Goal: Task Accomplishment & Management: Manage account settings

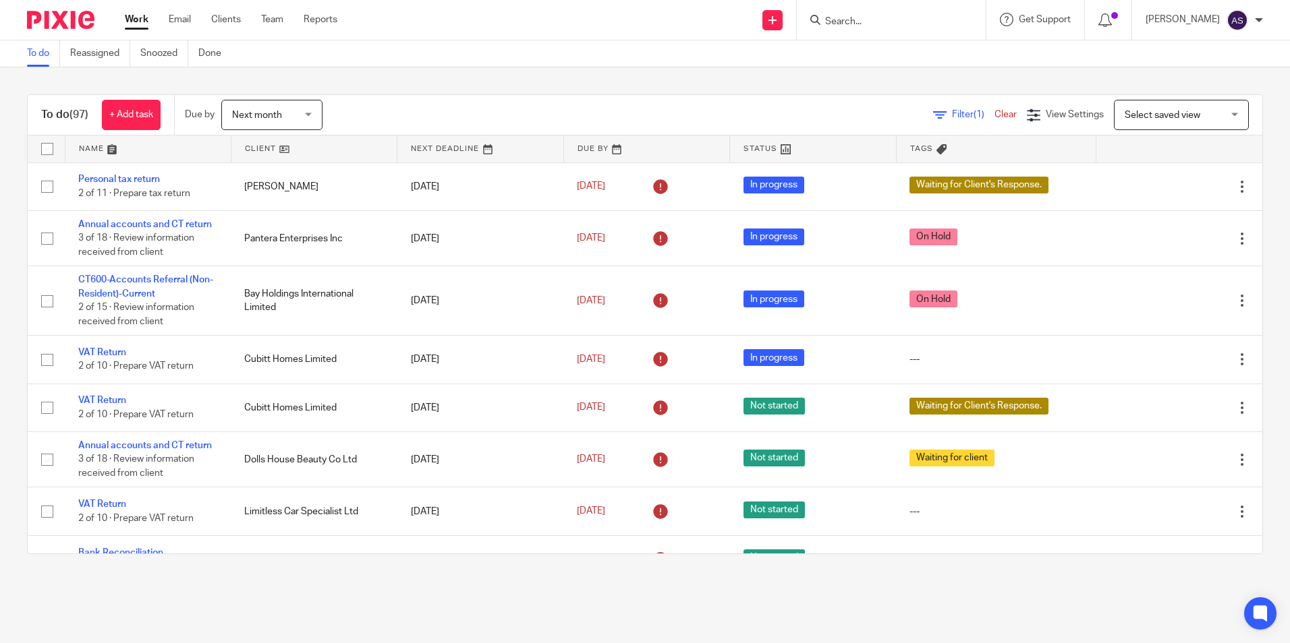
drag, startPoint x: 422, startPoint y: 45, endPoint x: 430, endPoint y: 45, distance: 7.4
click at [423, 45] on div "To do Reassigned Snoozed Done" at bounding box center [645, 53] width 1290 height 27
click at [1235, 28] on img at bounding box center [1237, 20] width 22 height 22
click at [1203, 71] on span "Email integration" at bounding box center [1220, 73] width 70 height 9
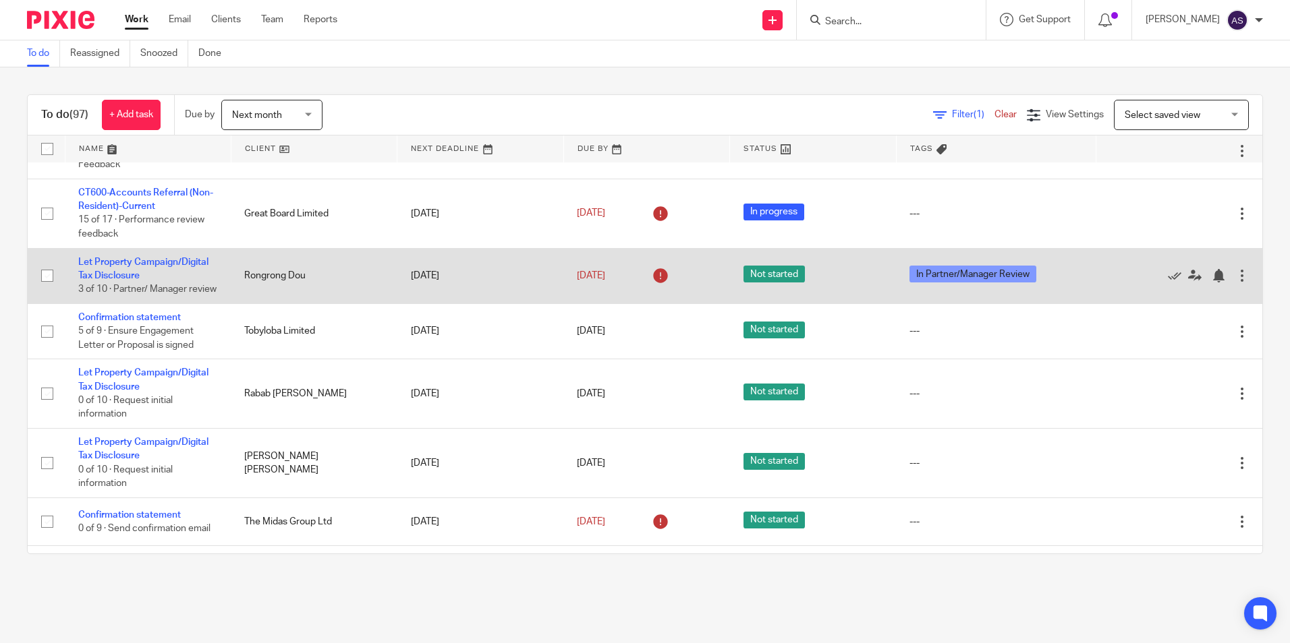
scroll to position [540, 0]
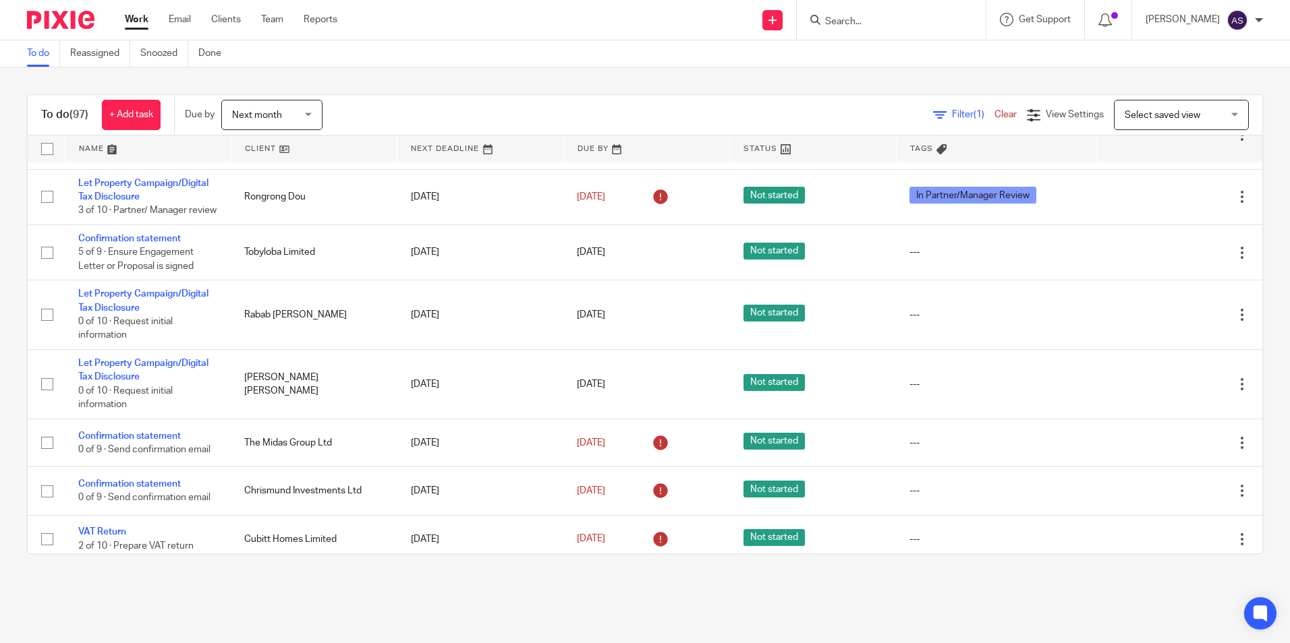
click at [856, 25] on input "Search" at bounding box center [884, 22] width 121 height 12
type input "T"
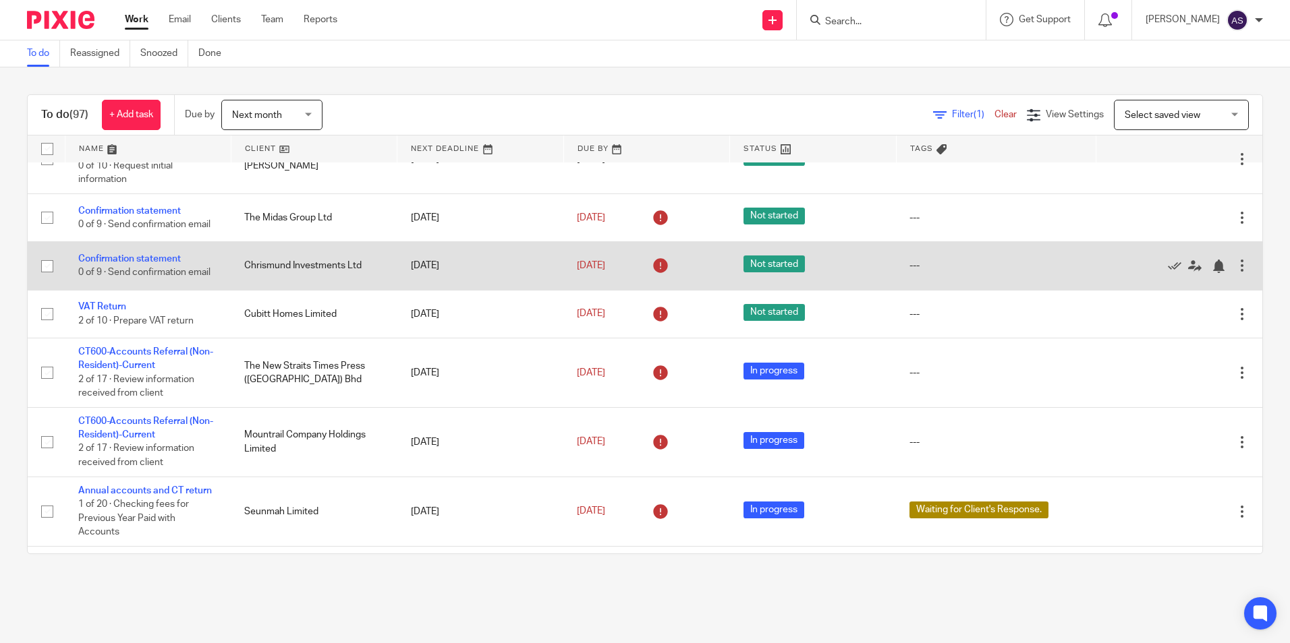
scroll to position [674, 0]
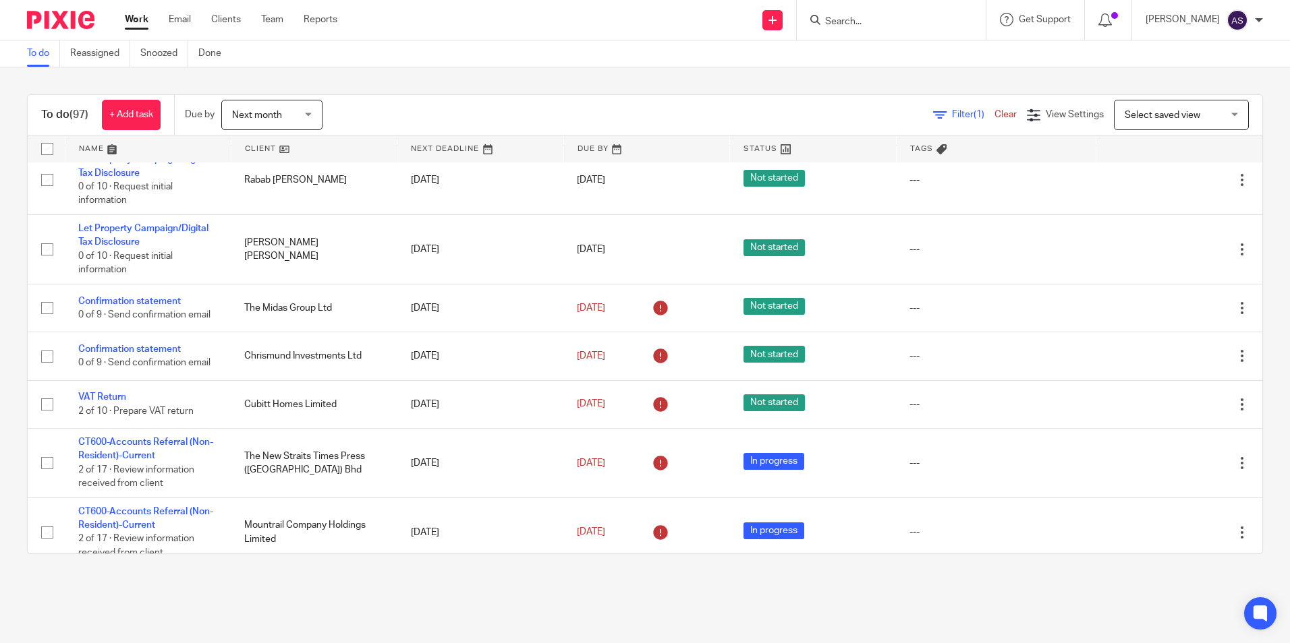
click at [866, 18] on input "Search" at bounding box center [884, 22] width 121 height 12
paste input "Tobyloba"
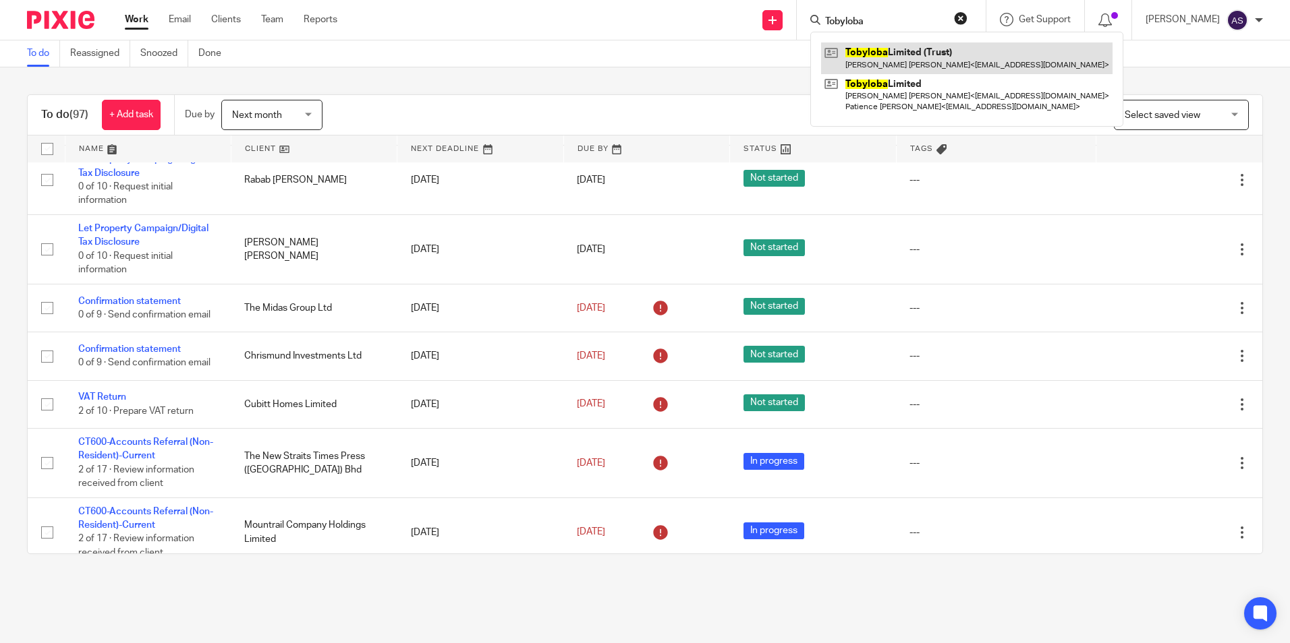
type input "Tobyloba"
click at [912, 46] on link at bounding box center [966, 57] width 291 height 31
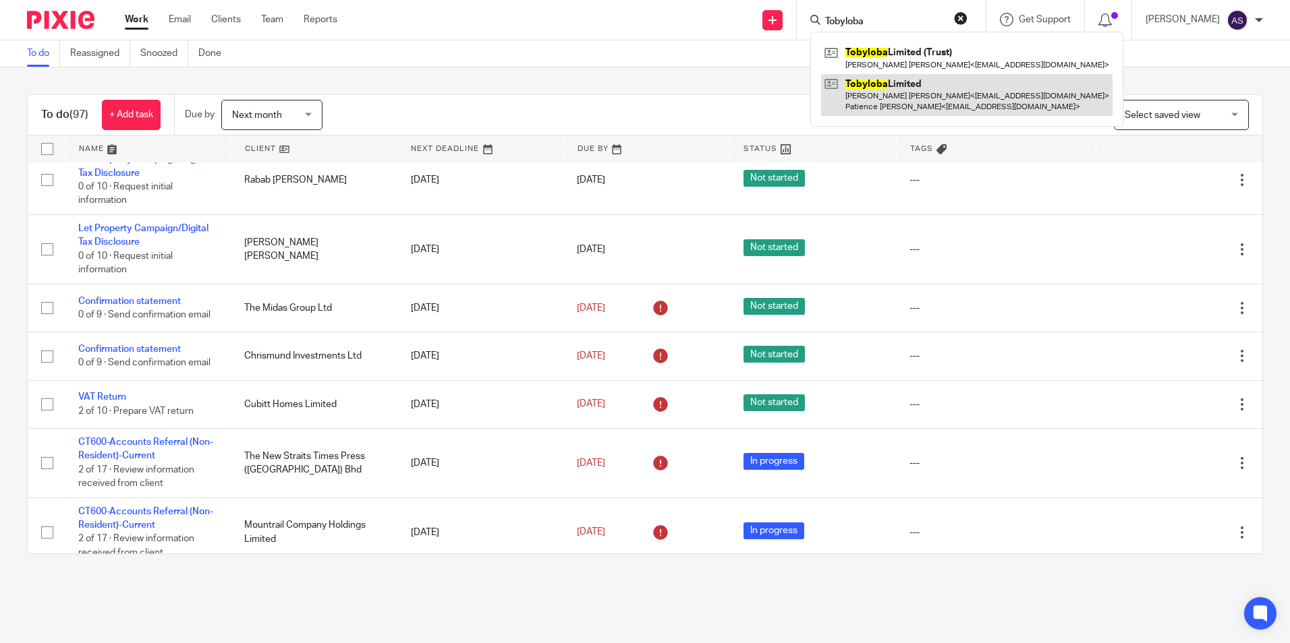
click at [913, 85] on link at bounding box center [966, 95] width 291 height 42
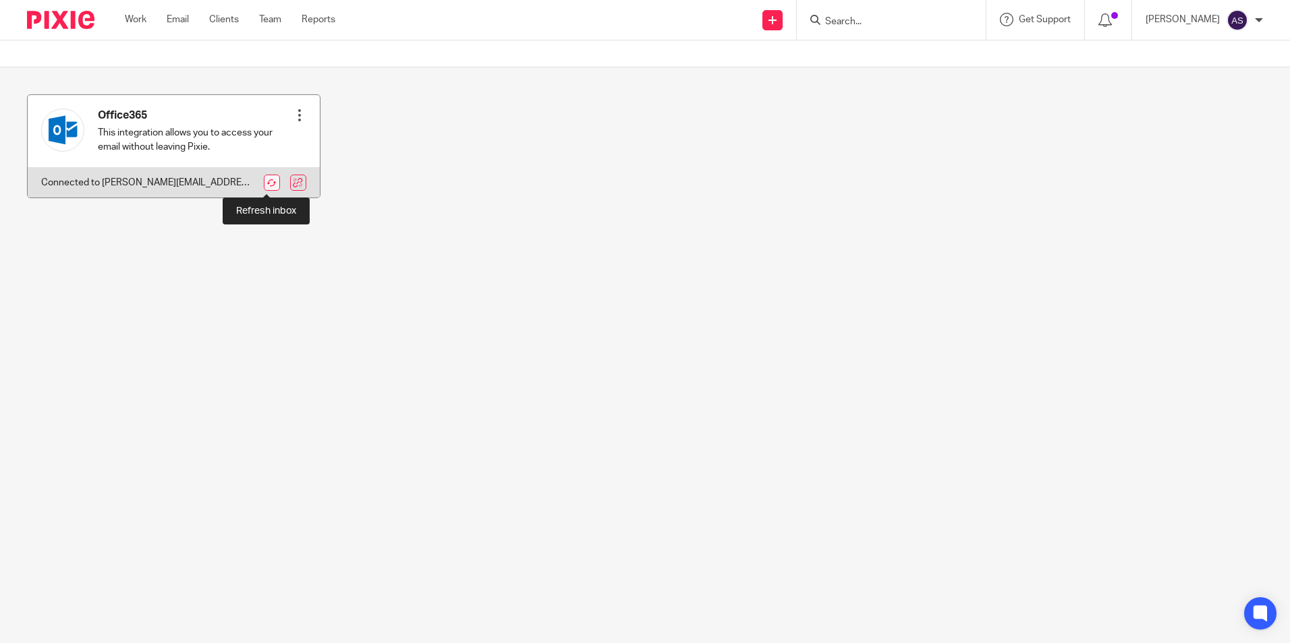
click at [267, 182] on link at bounding box center [272, 183] width 16 height 16
click at [295, 122] on div "Refresh inbox Disconnect" at bounding box center [299, 131] width 13 height 59
click at [294, 117] on div at bounding box center [299, 115] width 13 height 13
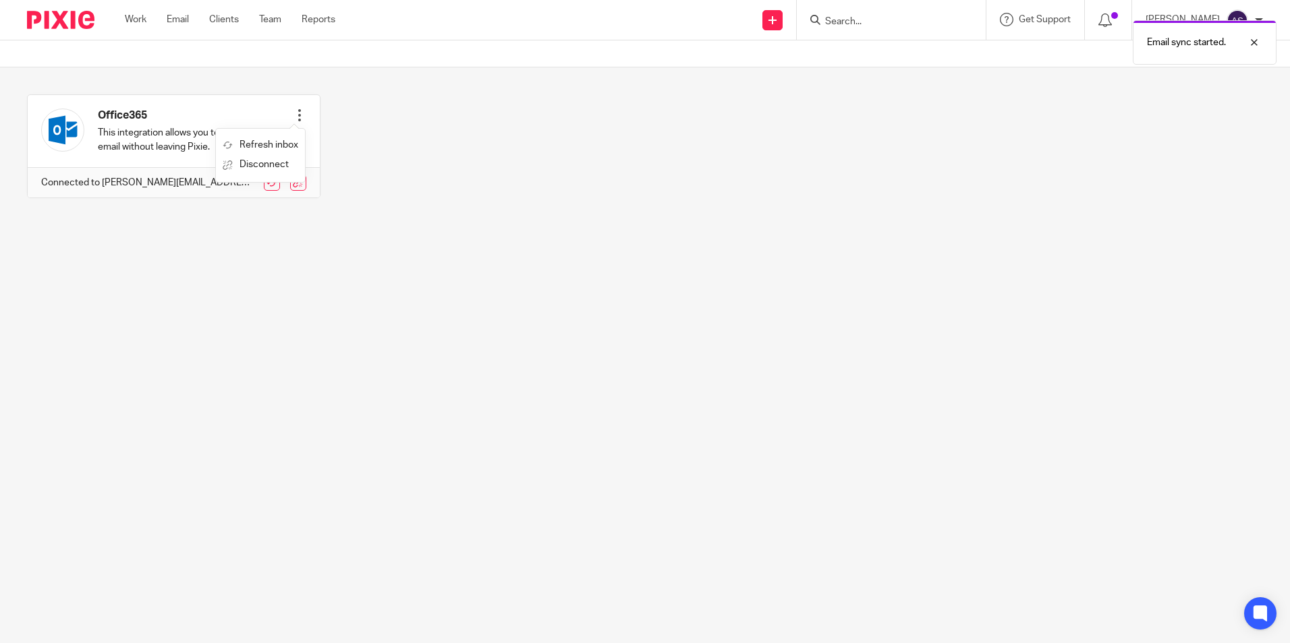
click at [625, 162] on div "Office365 This integration allows you to access your email without leaving Pixi…" at bounding box center [634, 156] width 1257 height 124
click at [885, 243] on section "Office365 This integration allows you to access your email without leaving Pixi…" at bounding box center [645, 156] width 1290 height 178
click at [1237, 16] on div "Email sync started." at bounding box center [960, 38] width 631 height 51
click at [1254, 44] on div at bounding box center [1244, 42] width 36 height 16
click at [1236, 18] on img at bounding box center [1237, 20] width 22 height 22
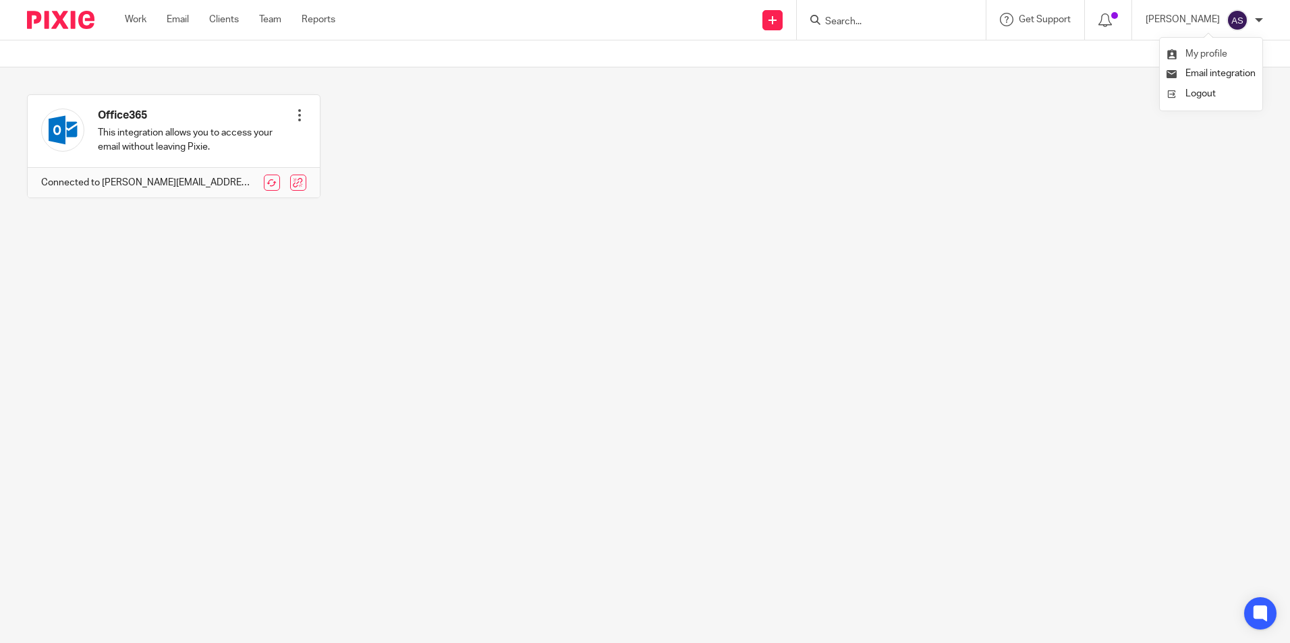
click at [1212, 48] on li "My profile" at bounding box center [1210, 55] width 89 height 20
click at [1194, 53] on span "My profile" at bounding box center [1206, 53] width 42 height 9
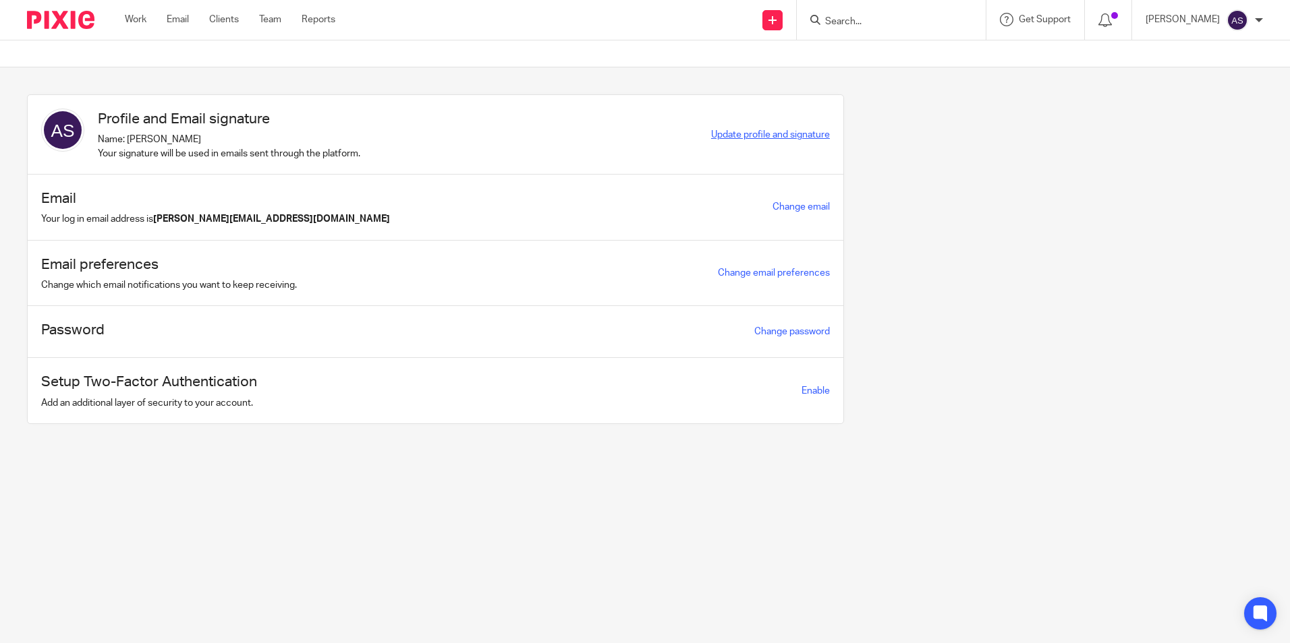
click at [790, 136] on span "Update profile and signature" at bounding box center [770, 134] width 119 height 9
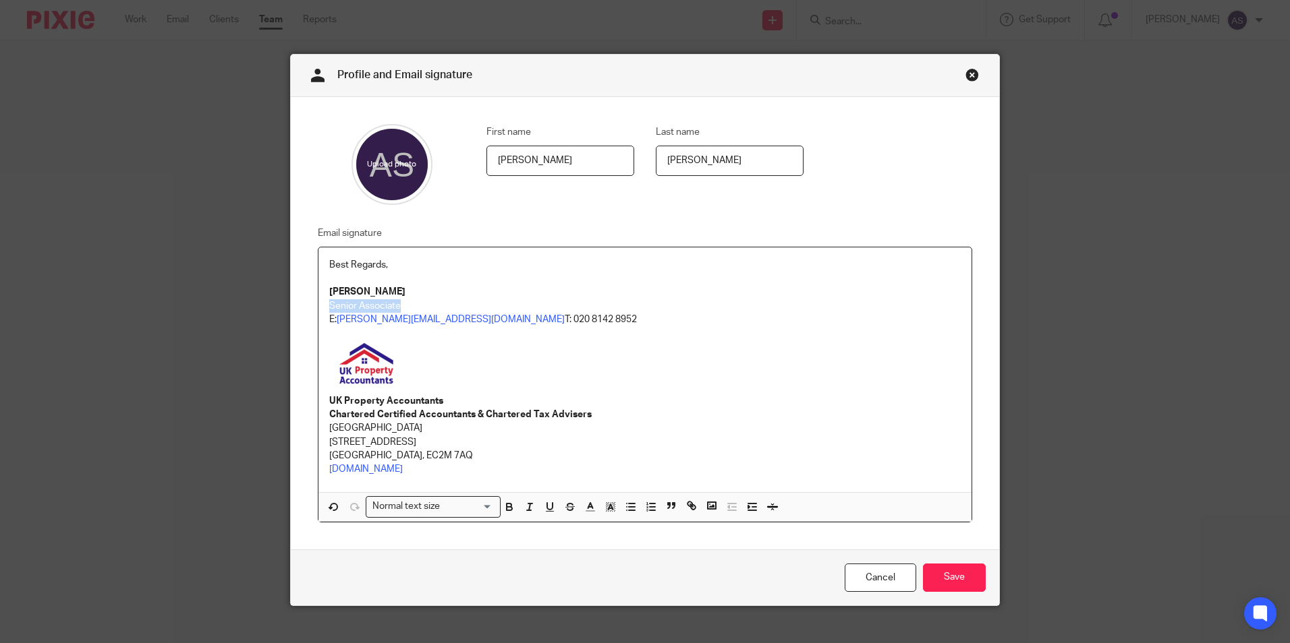
drag, startPoint x: 401, startPoint y: 308, endPoint x: 324, endPoint y: 309, distance: 77.6
click at [329, 309] on p "Senior Associate" at bounding box center [644, 305] width 631 height 13
click at [358, 278] on p at bounding box center [644, 278] width 631 height 13
click at [945, 580] on input "Save" at bounding box center [954, 578] width 63 height 29
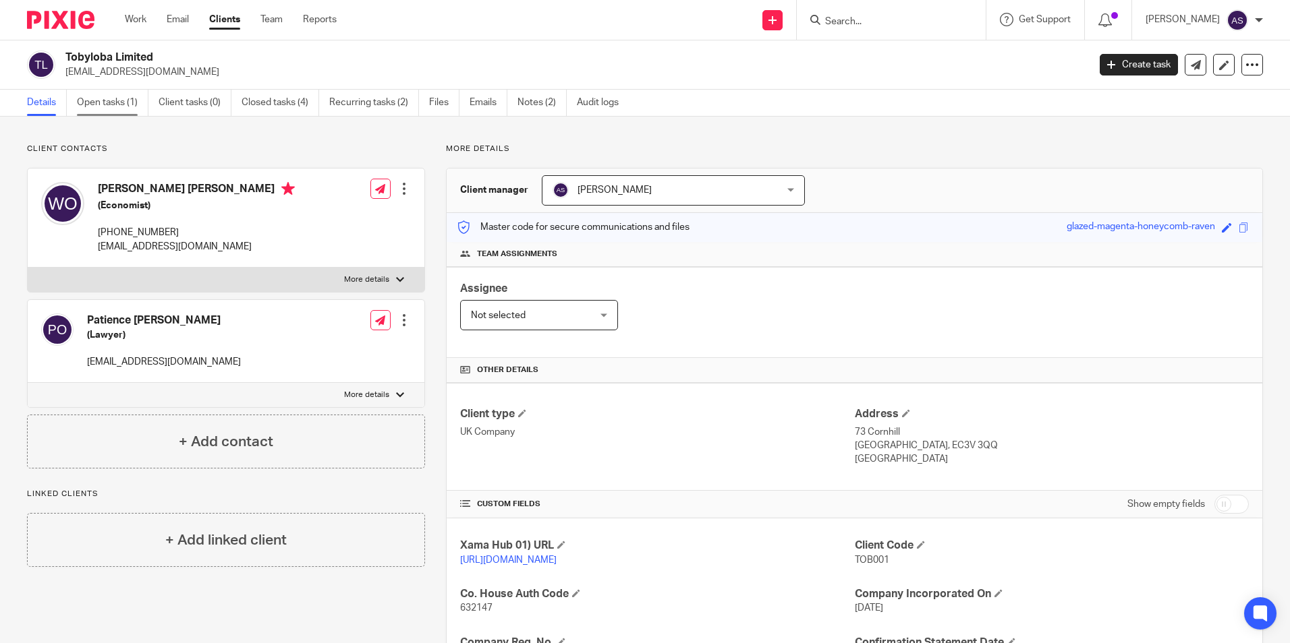
click at [125, 105] on link "Open tasks (1)" at bounding box center [112, 103] width 71 height 26
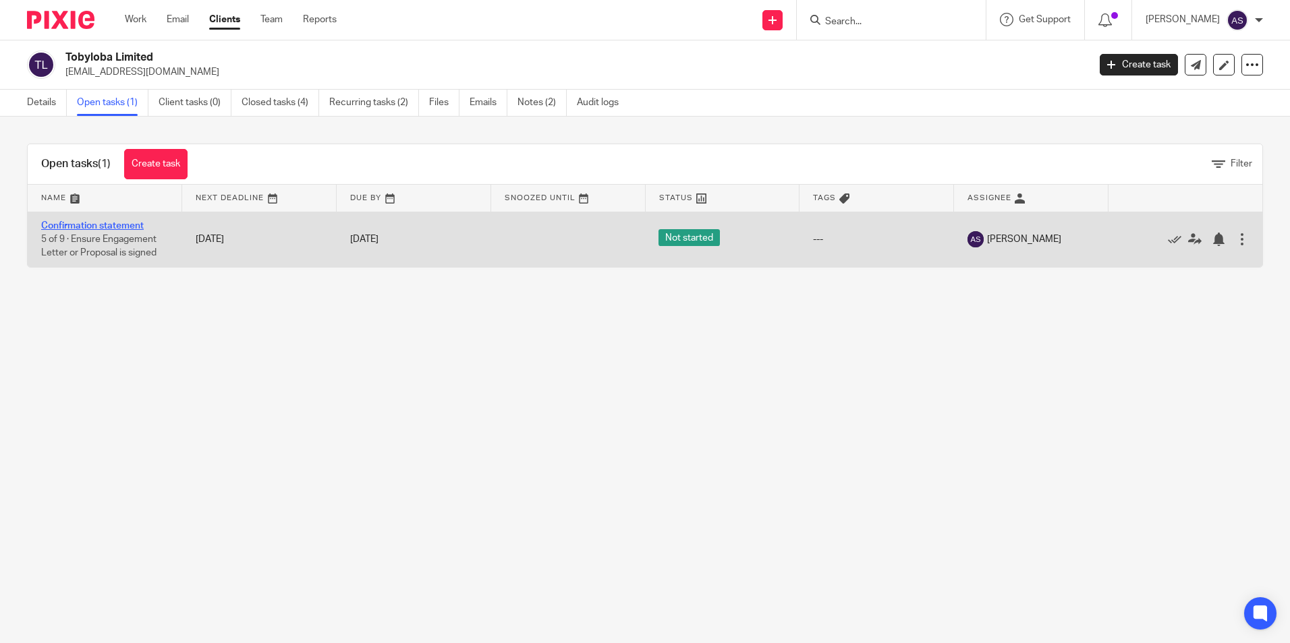
click at [121, 225] on link "Confirmation statement" at bounding box center [92, 225] width 103 height 9
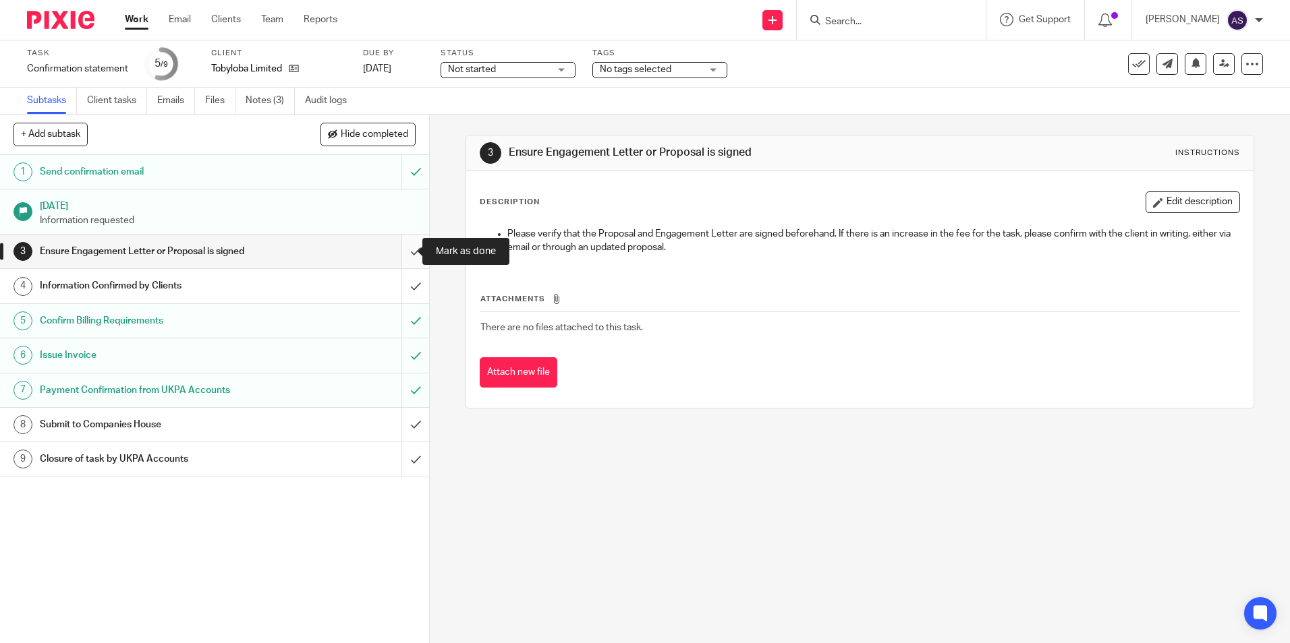
click at [403, 255] on input "submit" at bounding box center [214, 252] width 429 height 34
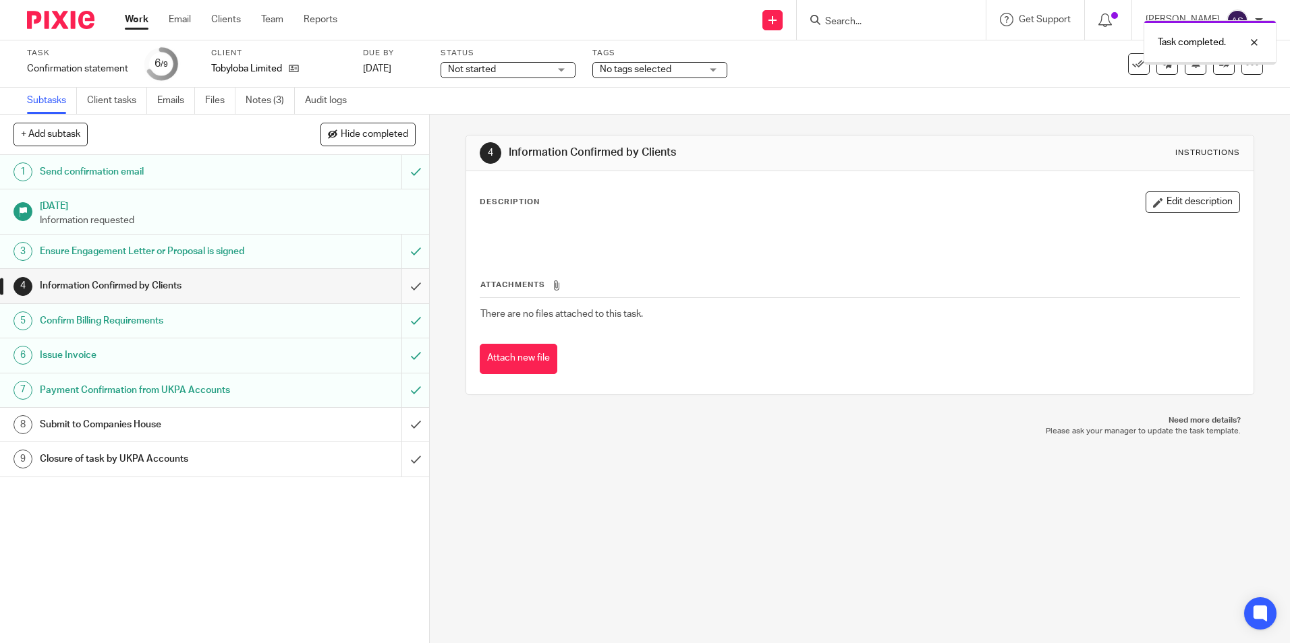
click at [399, 285] on input "submit" at bounding box center [214, 286] width 429 height 34
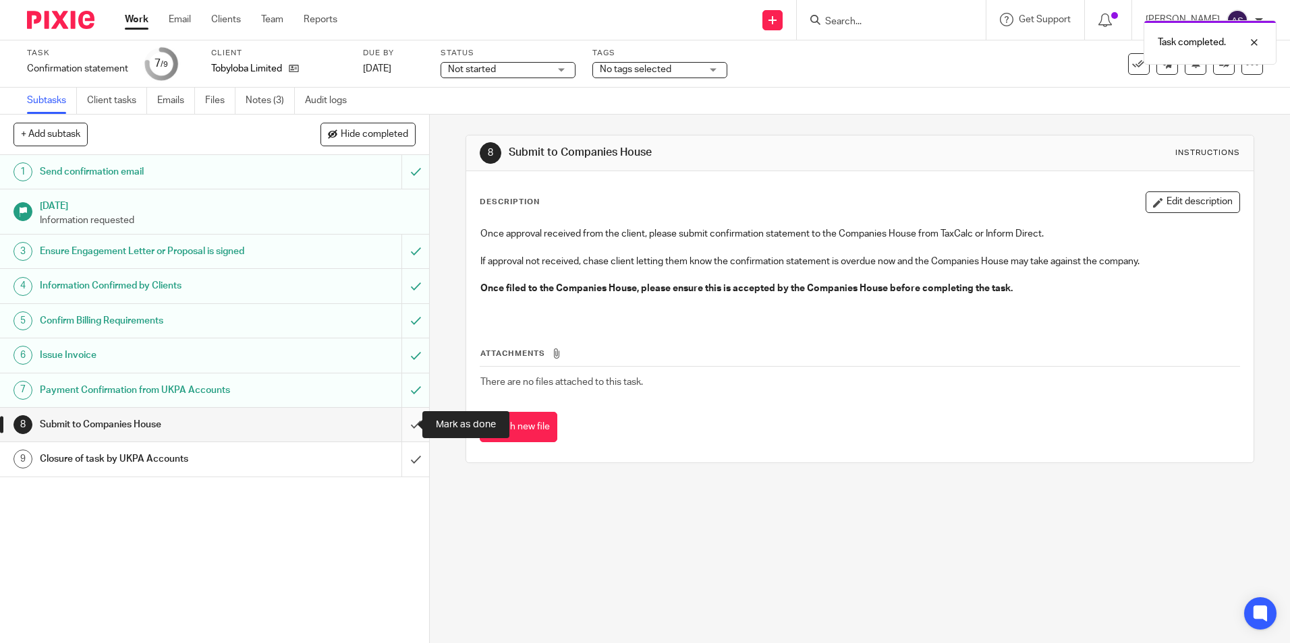
click at [409, 427] on input "submit" at bounding box center [214, 425] width 429 height 34
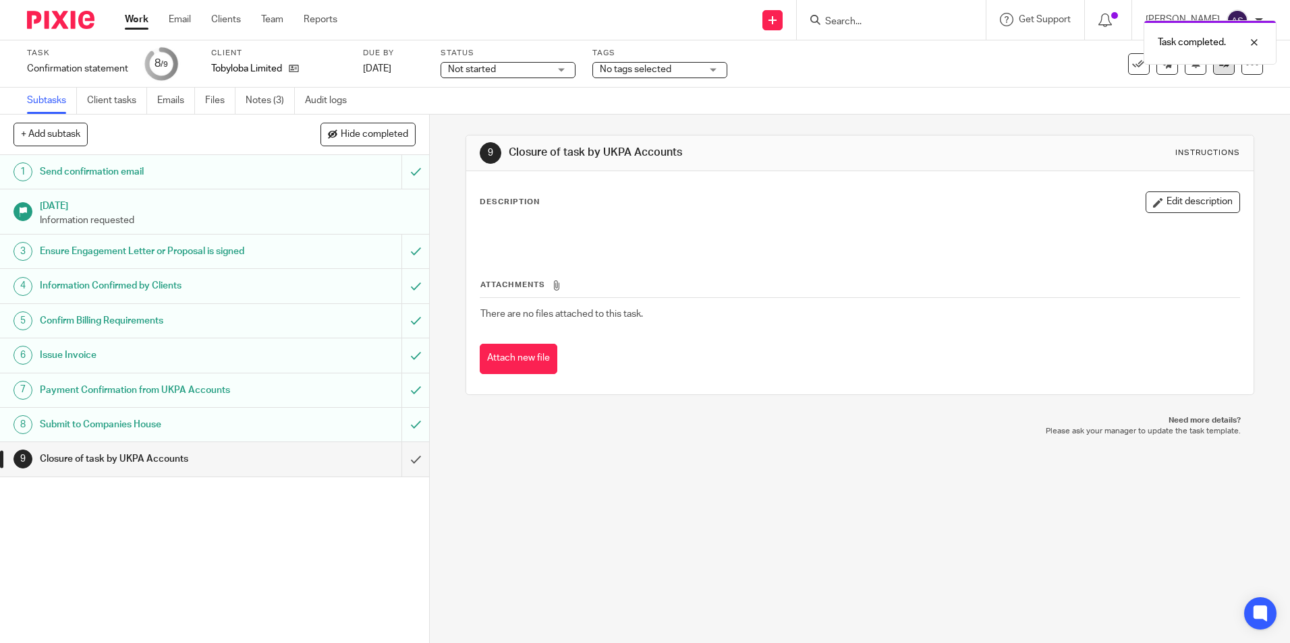
click at [1209, 74] on div "Task Confirmation statement Save Confirmation statement 8 /9 Client Tobyloba Li…" at bounding box center [645, 64] width 1236 height 32
click at [1213, 69] on link at bounding box center [1224, 64] width 22 height 22
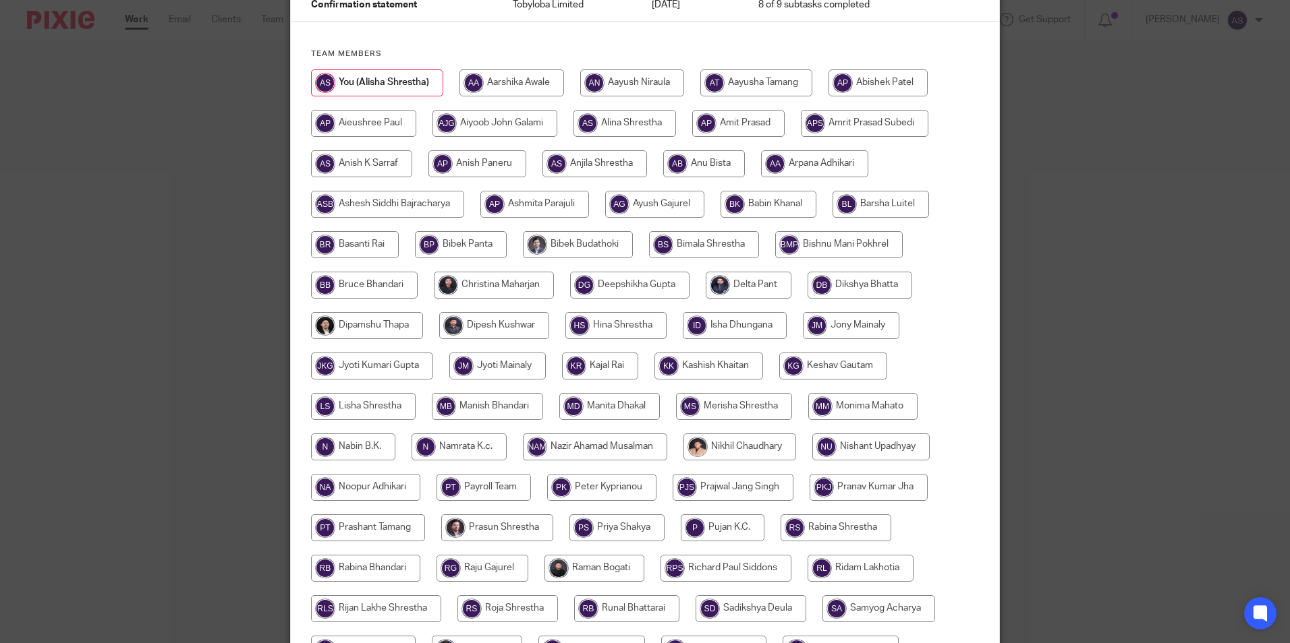
scroll to position [401, 0]
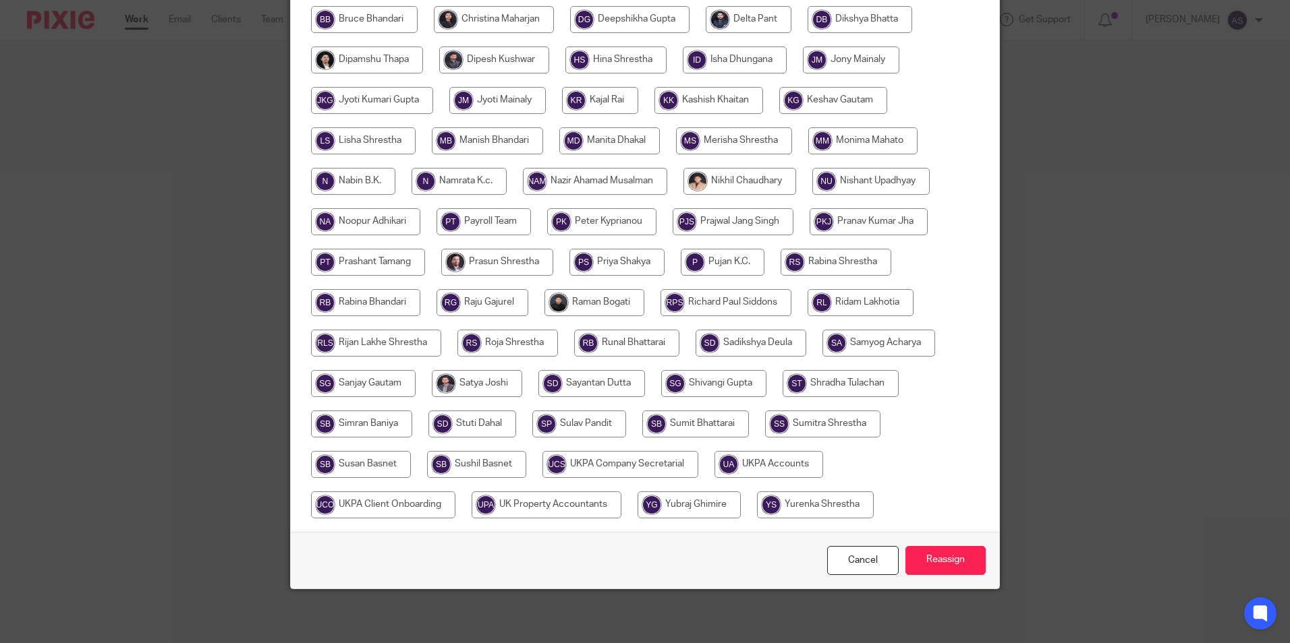
click at [766, 464] on input "radio" at bounding box center [768, 464] width 109 height 27
radio input "true"
click at [931, 560] on input "Reassign" at bounding box center [945, 560] width 80 height 29
